Goal: Find specific page/section: Find specific page/section

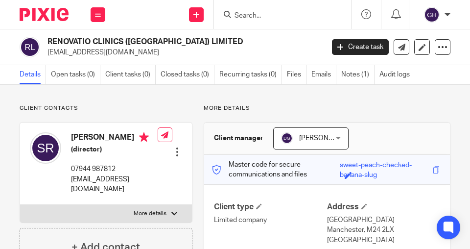
click at [274, 14] on input "Search" at bounding box center [277, 16] width 88 height 9
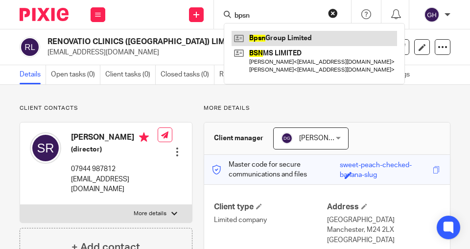
type input "bpsn"
click at [281, 37] on link at bounding box center [313, 38] width 165 height 15
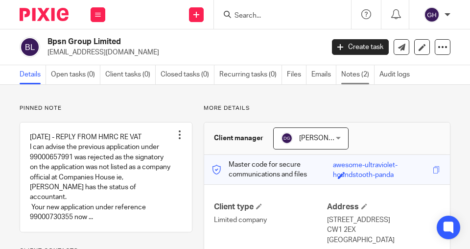
click at [347, 74] on link "Notes (2)" at bounding box center [357, 74] width 33 height 19
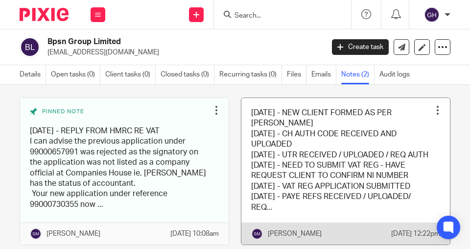
scroll to position [56, 0]
